Goal: Task Accomplishment & Management: Manage account settings

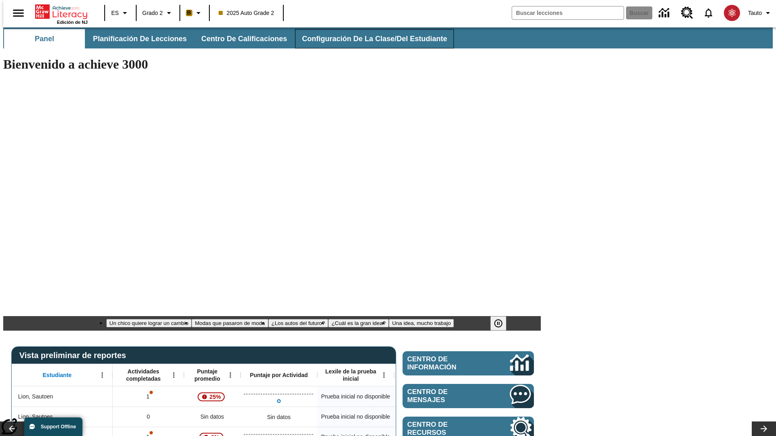
click at [366, 39] on span "Configuración de la clase/del estudiante" at bounding box center [374, 38] width 145 height 9
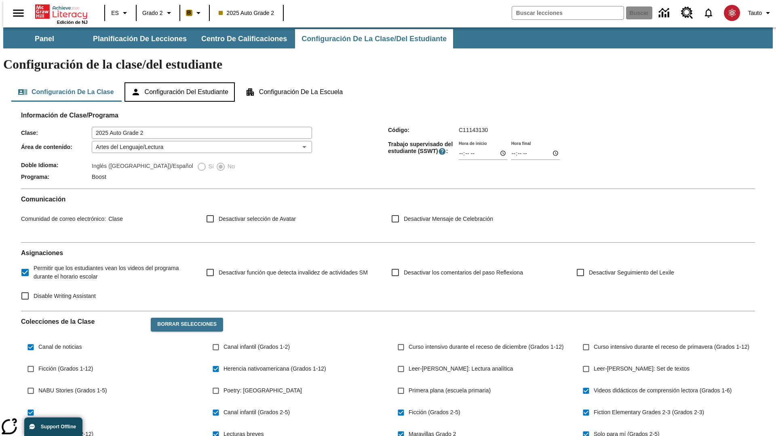
click at [180, 82] on button "Configuración del estudiante" at bounding box center [179, 91] width 110 height 19
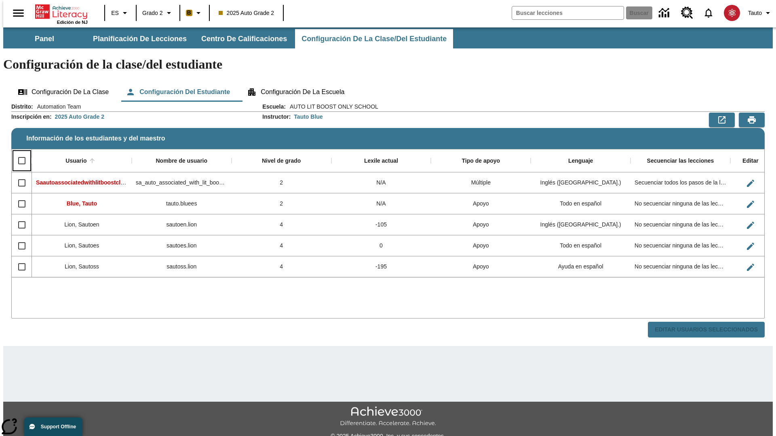
click at [18, 152] on input "Select all rows" at bounding box center [21, 160] width 17 height 17
checkbox input "true"
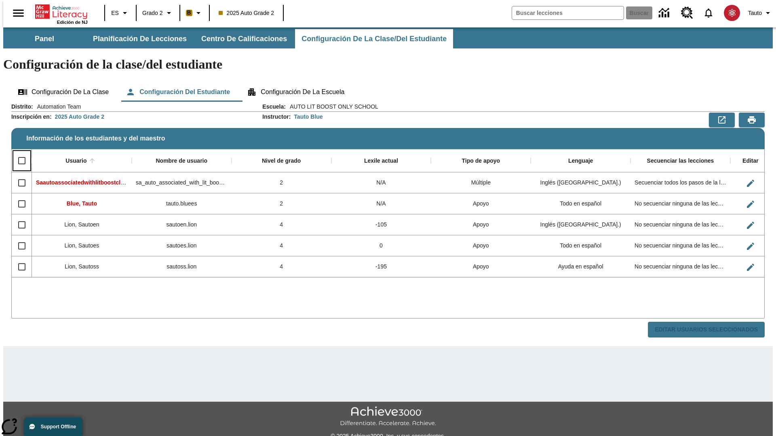
checkbox input "true"
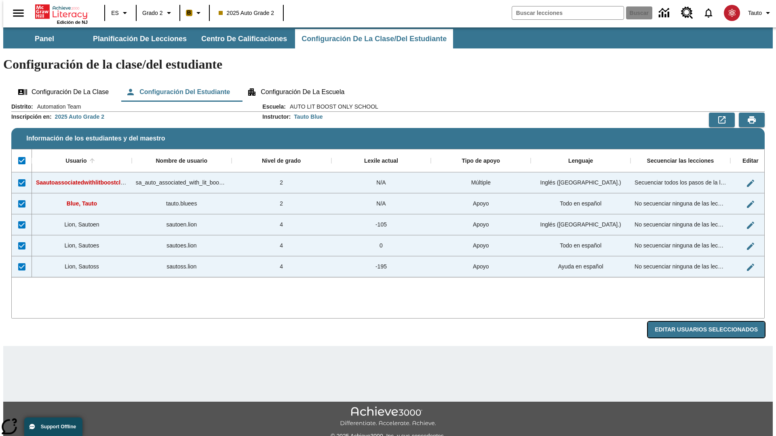
click at [713, 322] on button "Editar Usuarios Seleccionados" at bounding box center [706, 330] width 117 height 16
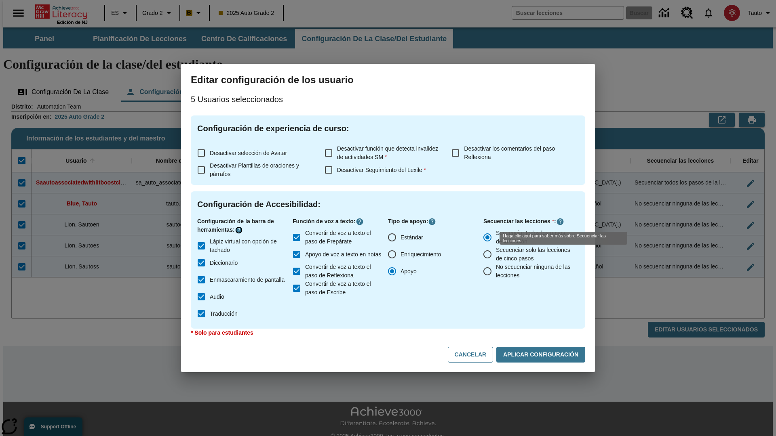
click at [240, 230] on icon "Haga clic aquí para saber más sobre" at bounding box center [239, 230] width 8 height 8
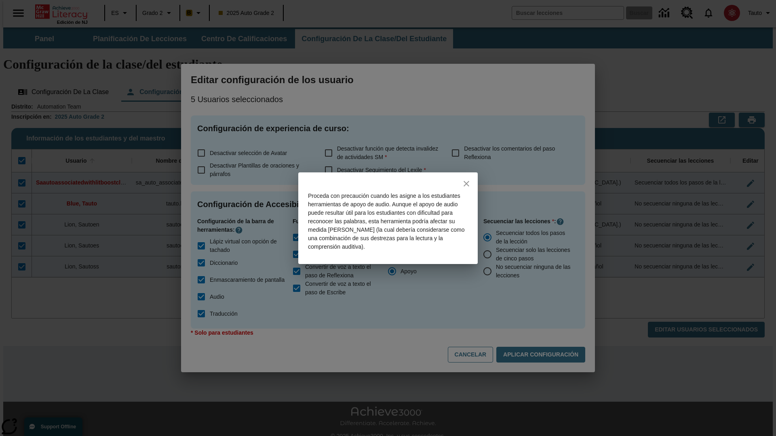
click at [466, 183] on icon "close" at bounding box center [467, 184] width 6 height 6
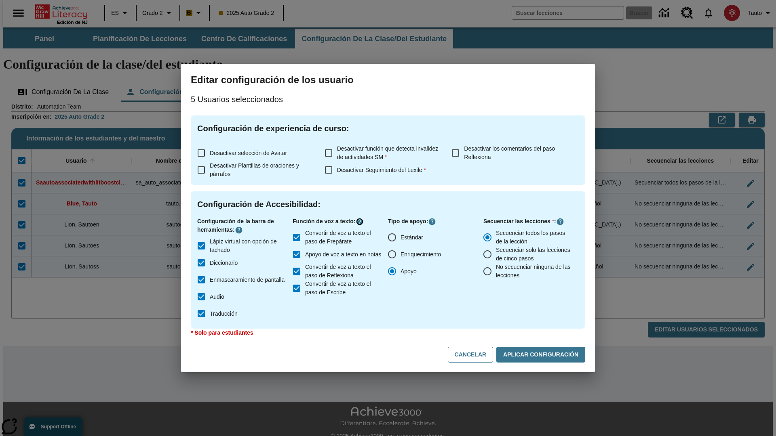
click at [361, 222] on icon "Haga clic aquí para saber más sobre" at bounding box center [360, 222] width 8 height 8
click at [560, 222] on icon "Haga clic aquí para saber más sobre" at bounding box center [560, 222] width 8 height 8
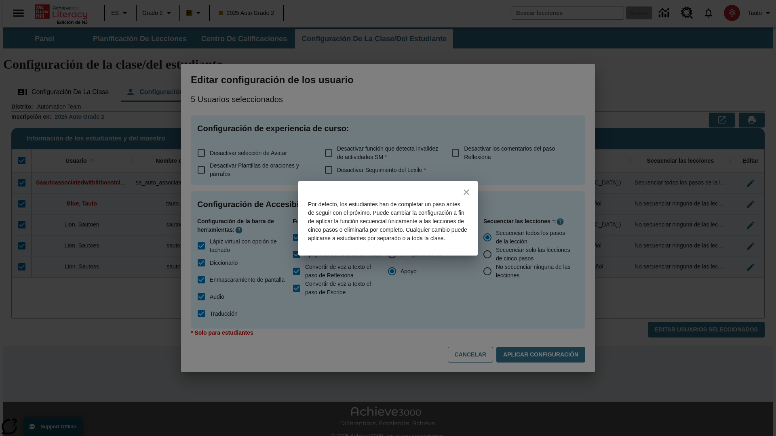
click at [466, 190] on icon "close" at bounding box center [467, 193] width 6 height 6
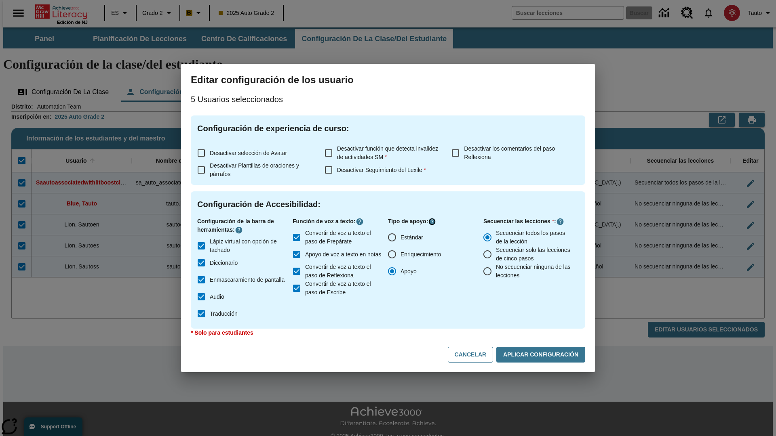
click at [433, 222] on icon "Haga clic aquí para saber más sobre" at bounding box center [432, 222] width 8 height 8
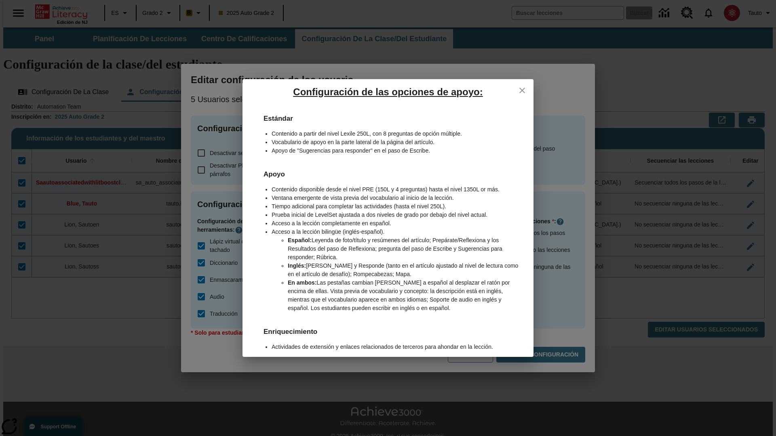
click at [522, 90] on icon "close" at bounding box center [522, 91] width 6 height 6
